Goal: Task Accomplishment & Management: Manage account settings

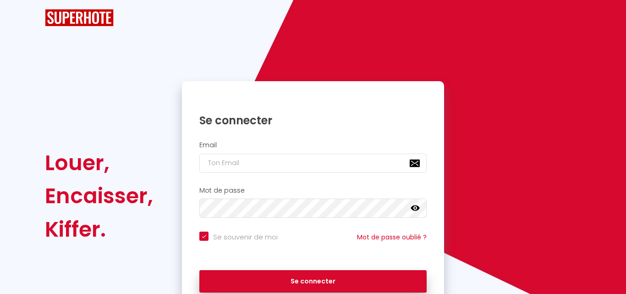
checkbox input "true"
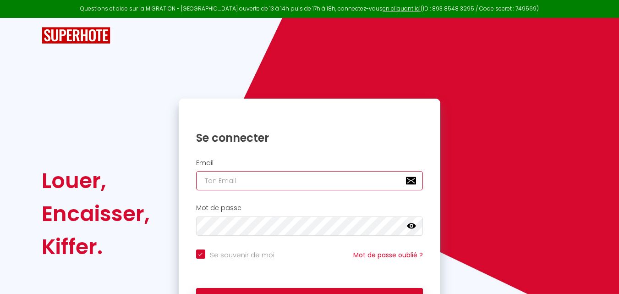
click at [354, 178] on input "email" at bounding box center [309, 180] width 227 height 19
type input "s"
checkbox input "true"
type input "sa"
checkbox input "true"
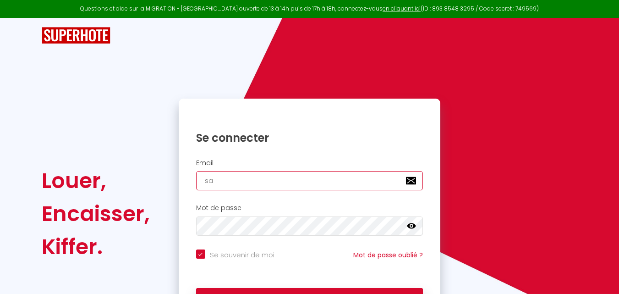
type input "sas"
checkbox input "true"
type input "sasl"
checkbox input "true"
type input "sasla"
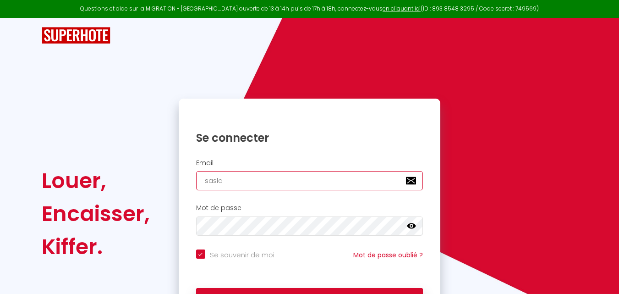
checkbox input "true"
type input "saslab"
checkbox input "true"
type input "saslabo"
checkbox input "true"
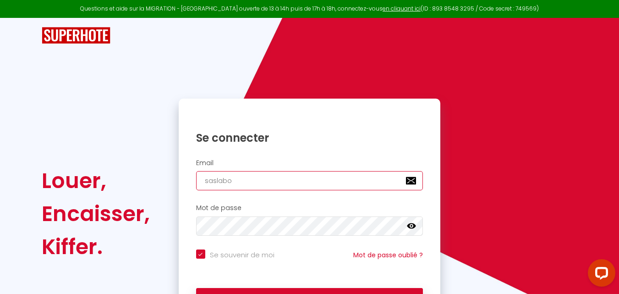
type input "saslaboi"
checkbox input "true"
type input "saslaboit"
checkbox input "true"
type input "saslaboite"
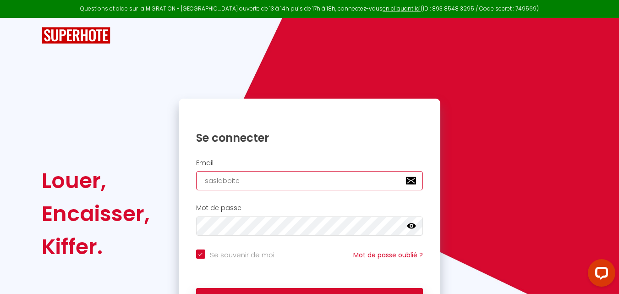
checkbox input "true"
type input "saslaboitea"
checkbox input "true"
type input "saslaboiteac"
checkbox input "true"
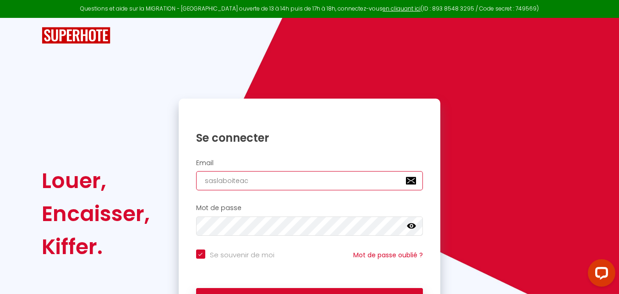
type input "saslaboiteacl"
checkbox input "true"
type input "saslaboiteacle"
checkbox input "true"
type input "saslaboiteacles"
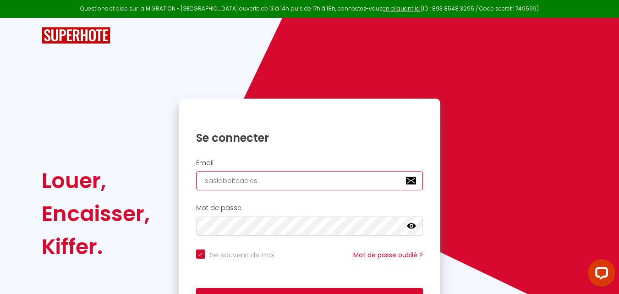
checkbox input "true"
type input "saslaboiteacles@"
checkbox input "true"
type input "saslaboiteacles@g"
checkbox input "true"
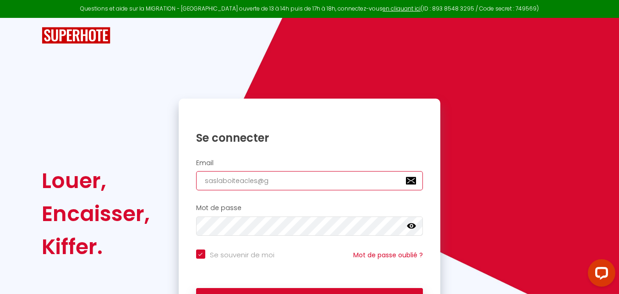
type input "saslaboiteacles@gm"
checkbox input "true"
type input "saslaboiteacles@gma"
checkbox input "true"
type input "saslaboiteacles@gmai"
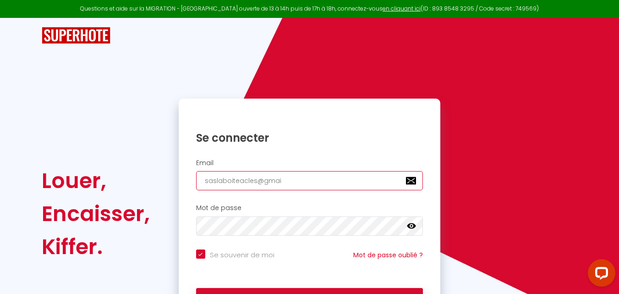
checkbox input "true"
type input "[EMAIL_ADDRESS]"
checkbox input "true"
type input "[EMAIL_ADDRESS]."
checkbox input "true"
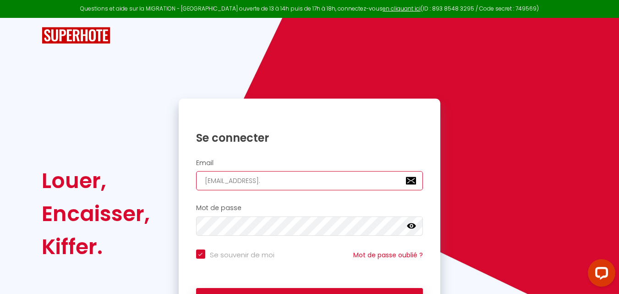
type input "saslaboiteacles@gmail.c"
checkbox input "true"
type input "[EMAIL_ADDRESS][DOMAIN_NAME]"
checkbox input "true"
type input "[EMAIL_ADDRESS][DOMAIN_NAME]"
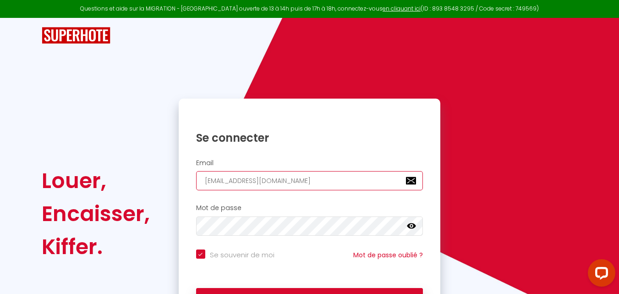
checkbox input "true"
type input "[EMAIL_ADDRESS][DOMAIN_NAME]"
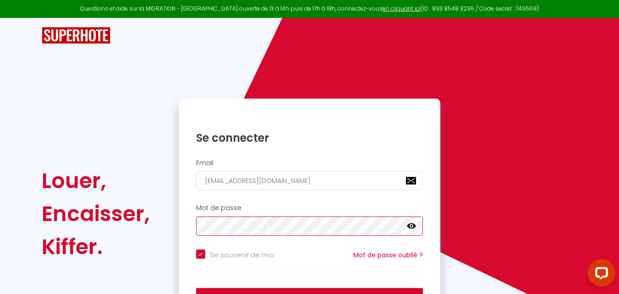
click at [196, 288] on button "Se connecter" at bounding box center [309, 299] width 227 height 23
checkbox input "true"
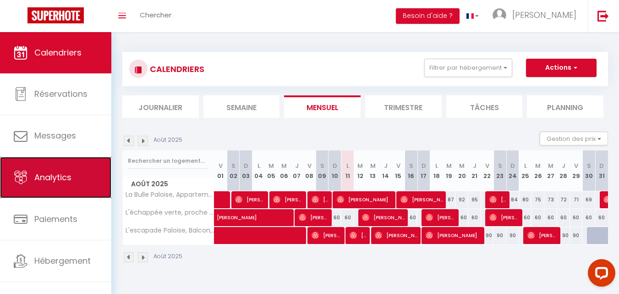
click at [82, 186] on link "Analytics" at bounding box center [55, 177] width 111 height 41
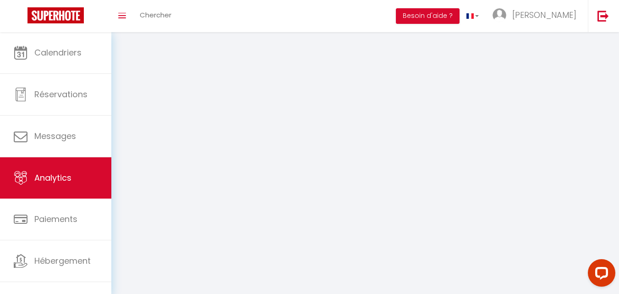
select select "2025"
select select "8"
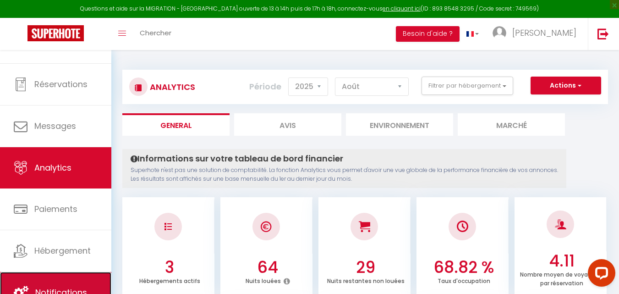
click at [87, 282] on link "Notifications" at bounding box center [55, 292] width 111 height 41
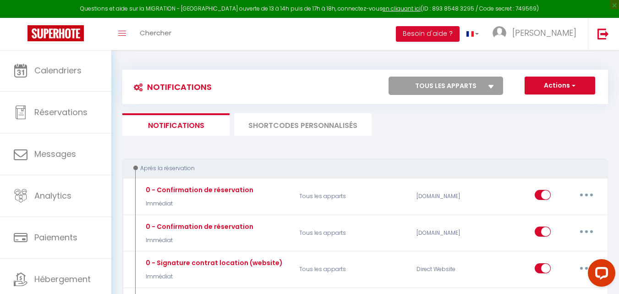
click at [323, 129] on li "SHORTCODES PERSONNALISÉS" at bounding box center [302, 124] width 137 height 22
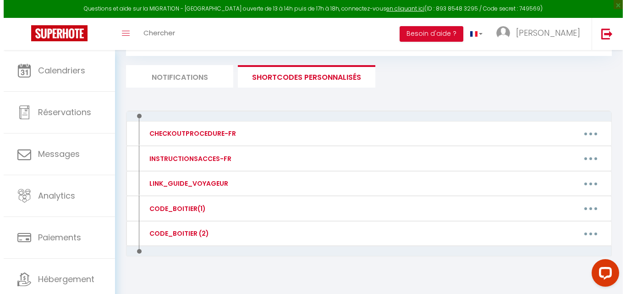
scroll to position [60, 0]
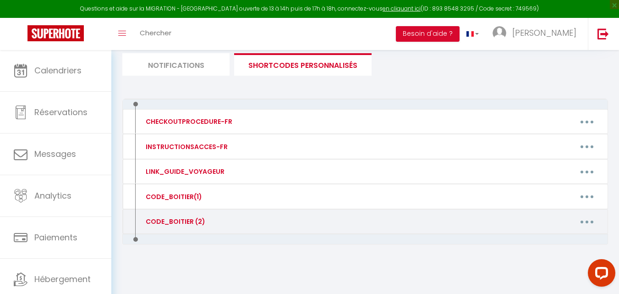
click at [586, 220] on icon "button" at bounding box center [586, 221] width 3 height 3
click at [559, 244] on link "Editer" at bounding box center [563, 242] width 68 height 16
type input "CODE_BOITIER (2)"
type textarea "CODE_BOITIER(2)"
type textarea "- 2eme boîte à clés : 2804"
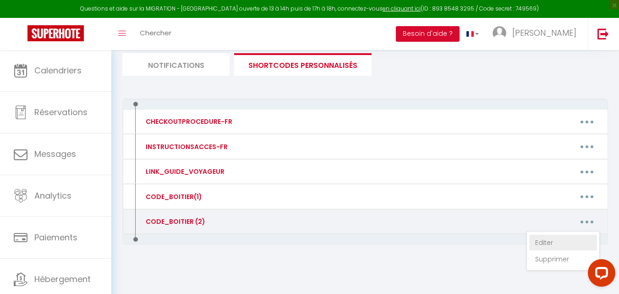
type textarea "-----"
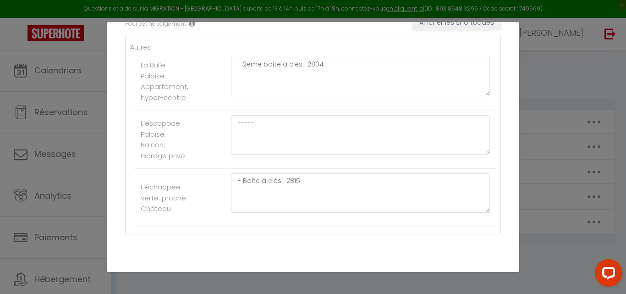
scroll to position [176, 0]
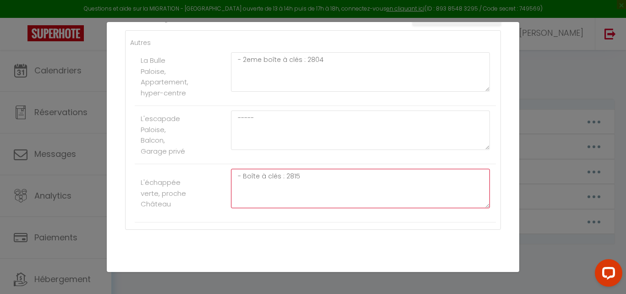
click at [363, 174] on textarea "- Boîte à clés : 2815" at bounding box center [360, 188] width 259 height 39
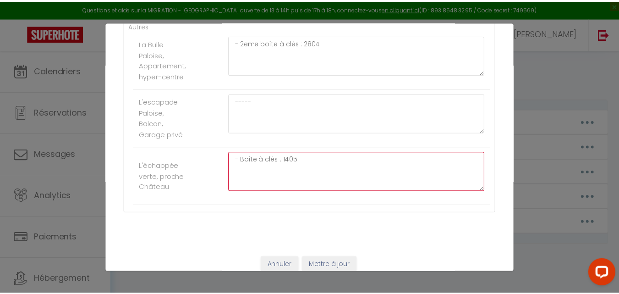
scroll to position [203, 0]
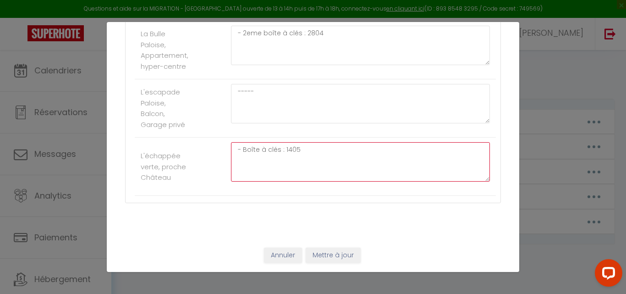
type textarea "- Boîte à clés : 1405"
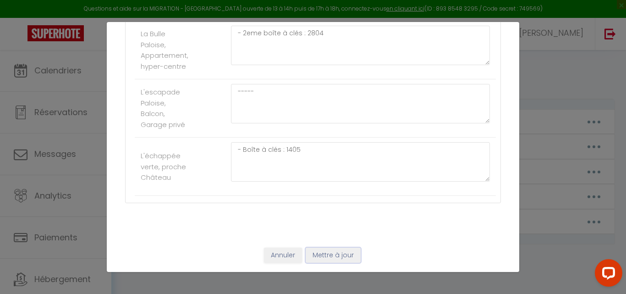
click at [342, 251] on button "Mettre à jour" at bounding box center [332, 255] width 55 height 16
